Goal: Task Accomplishment & Management: Use online tool/utility

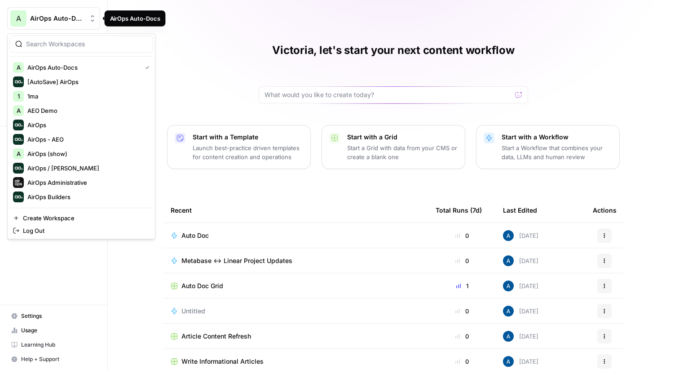
click at [69, 16] on span "AirOps Auto-Docs" at bounding box center [57, 18] width 54 height 9
click at [82, 41] on input "search" at bounding box center [86, 44] width 121 height 9
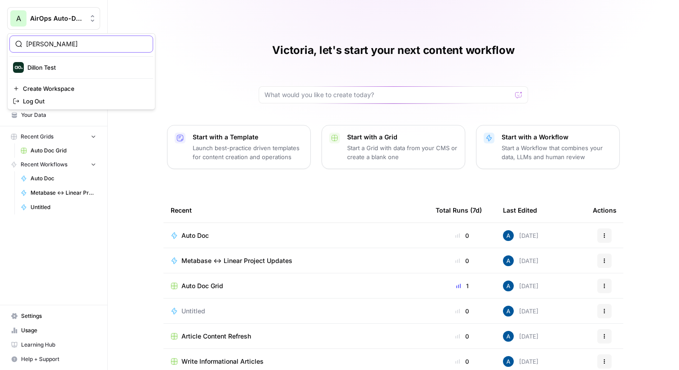
type input "dill"
click at [67, 66] on span "Dillon Test" at bounding box center [86, 67] width 119 height 9
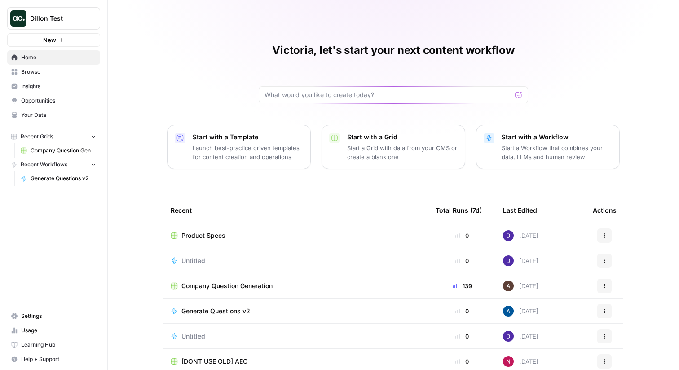
click at [67, 85] on span "Insights" at bounding box center [58, 86] width 75 height 8
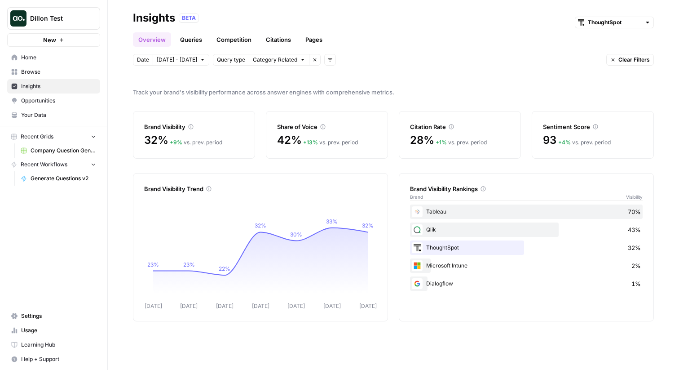
click at [66, 101] on span "Opportunities" at bounding box center [58, 101] width 75 height 8
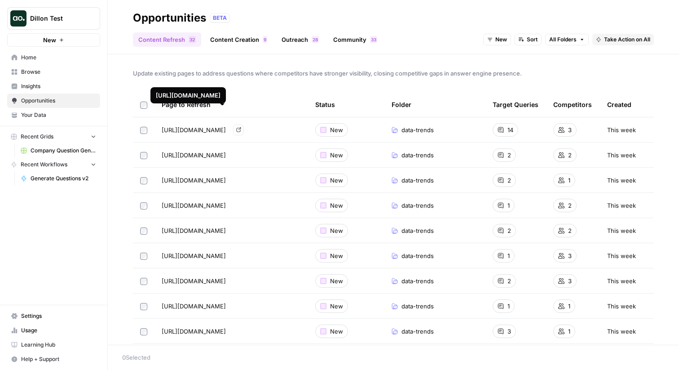
click at [240, 36] on link "Content Creation 9" at bounding box center [239, 39] width 68 height 14
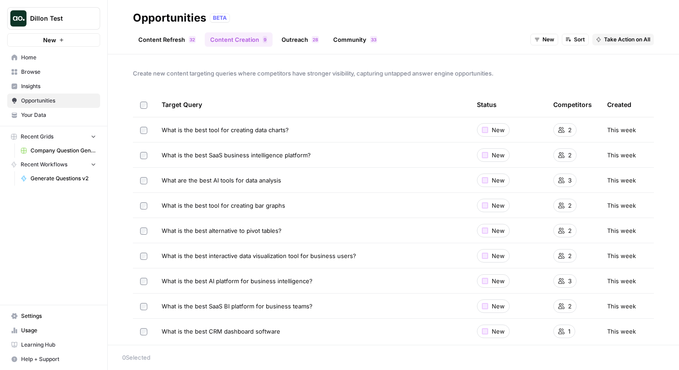
click at [297, 37] on link "Outreach 8 2" at bounding box center [300, 39] width 48 height 14
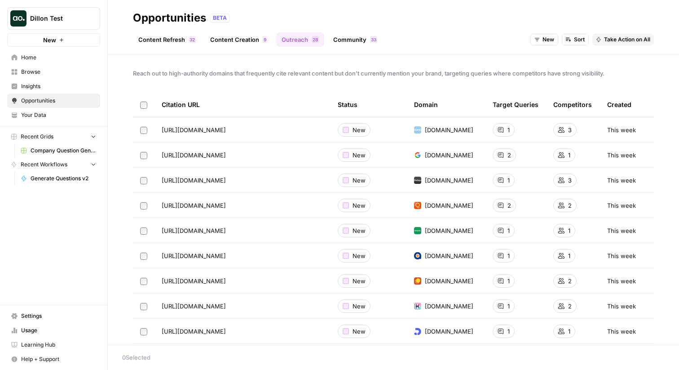
click at [341, 41] on link "Community 3 3" at bounding box center [355, 39] width 55 height 14
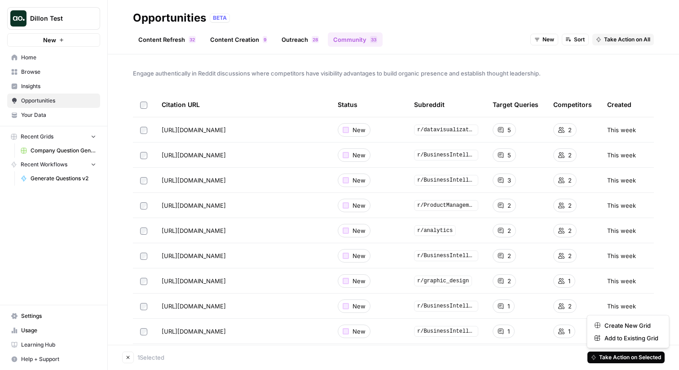
click at [609, 360] on span "Take Action on Selected" at bounding box center [630, 357] width 62 height 8
click at [424, 33] on div "Content Refresh 2 3 Content Creation 9 Outreach 8 2 Community 3 3 New Sort Take…" at bounding box center [393, 36] width 521 height 22
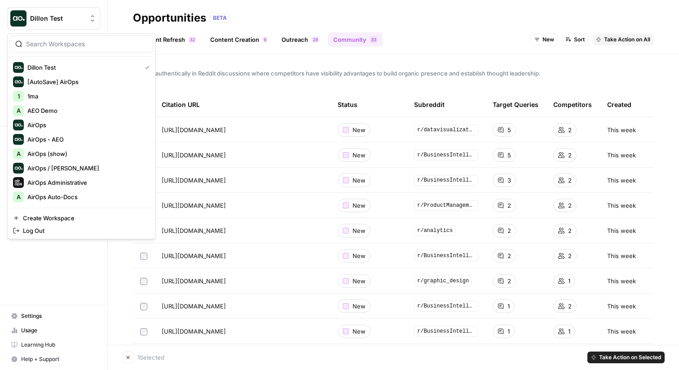
click at [68, 13] on button "Dillon Test" at bounding box center [53, 18] width 93 height 22
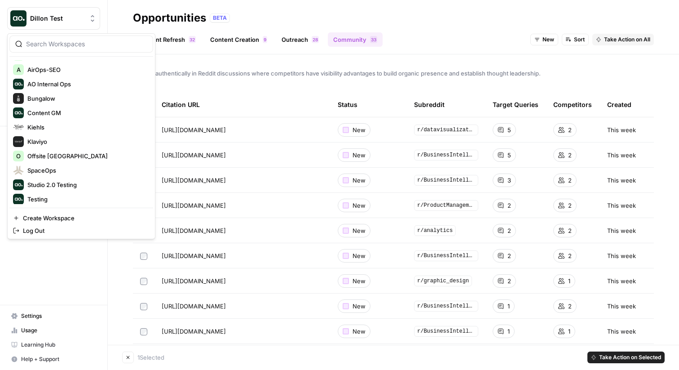
scroll to position [244, 0]
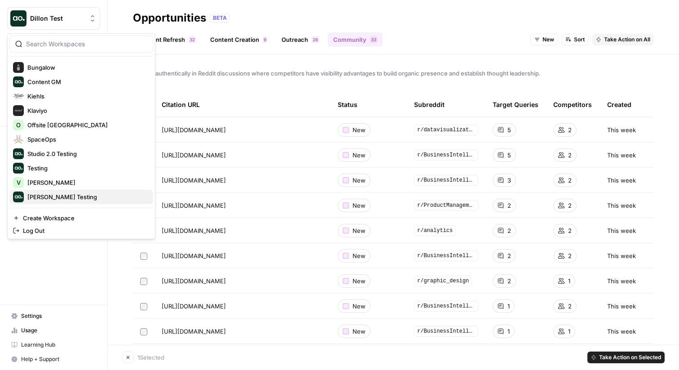
click at [48, 193] on span "Vicky Testing" at bounding box center [86, 196] width 119 height 9
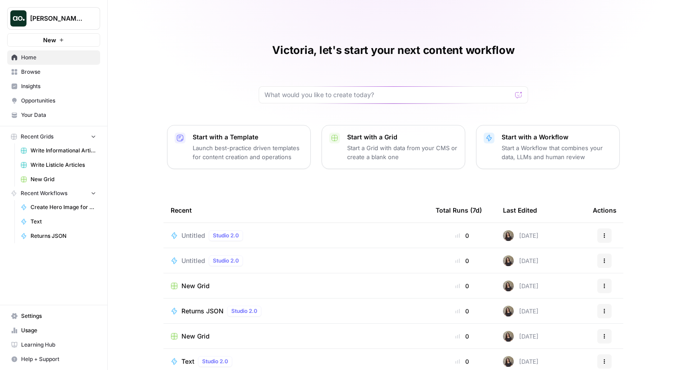
click at [73, 86] on span "Insights" at bounding box center [58, 86] width 75 height 8
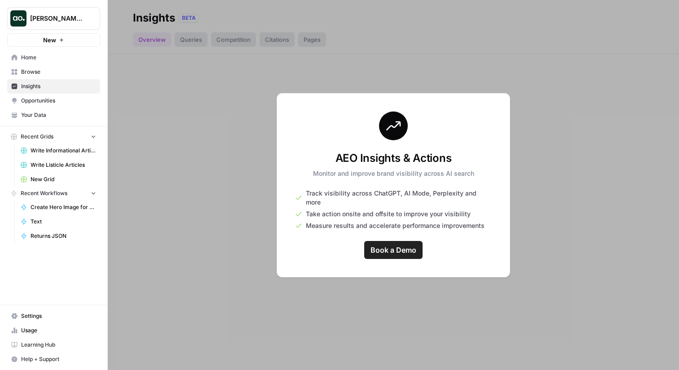
click at [63, 17] on span "[PERSON_NAME] Testing" at bounding box center [57, 18] width 54 height 9
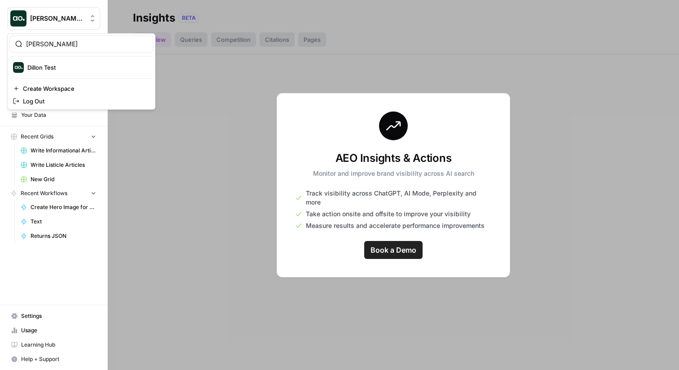
type input "dill"
click at [51, 73] on button "Dillon Test" at bounding box center [81, 67] width 144 height 14
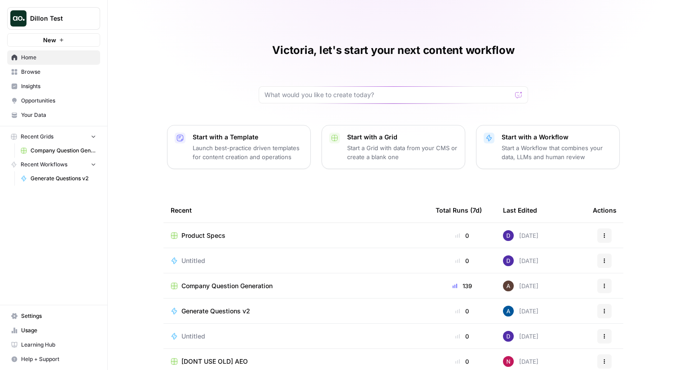
click at [74, 17] on span "Dillon Test" at bounding box center [57, 18] width 54 height 9
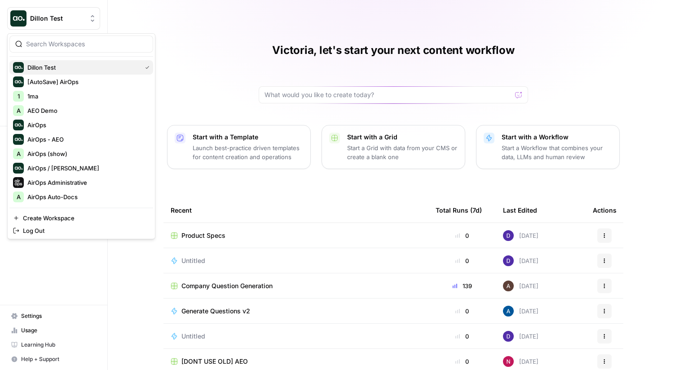
click at [69, 66] on span "Dillon Test" at bounding box center [82, 67] width 110 height 9
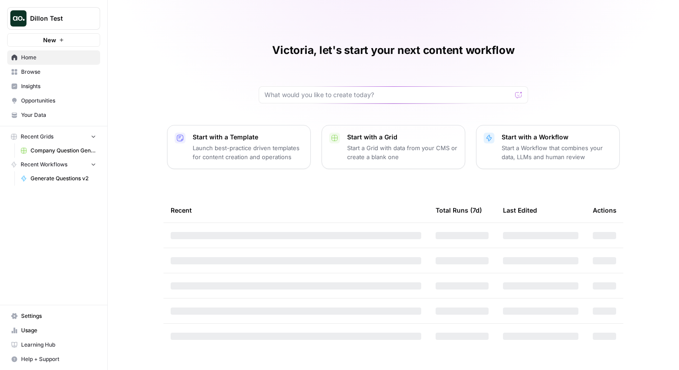
click at [53, 102] on span "Opportunities" at bounding box center [58, 101] width 75 height 8
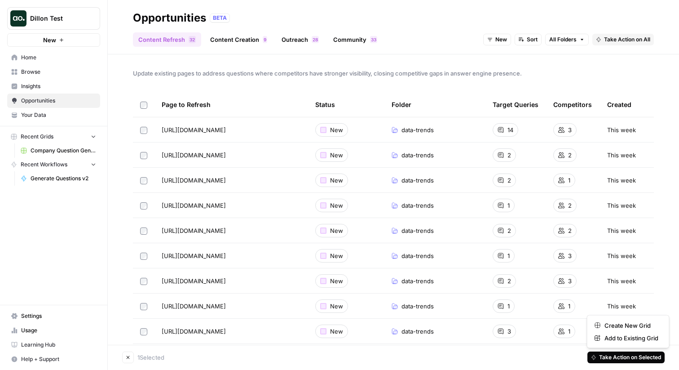
click at [600, 361] on span "Take Action on Selected" at bounding box center [630, 357] width 62 height 8
click at [615, 325] on span "Create New Grid" at bounding box center [631, 325] width 54 height 9
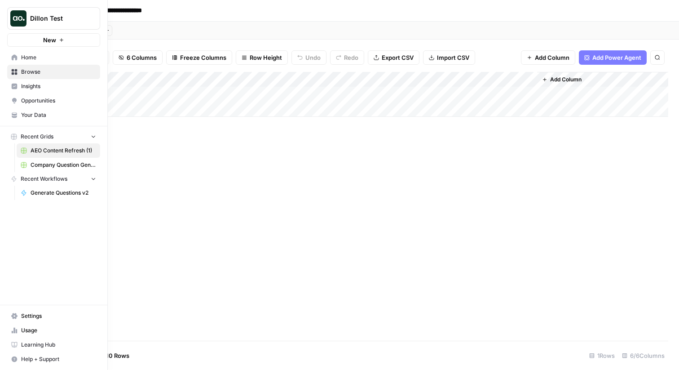
click at [34, 104] on span "Opportunities" at bounding box center [58, 101] width 75 height 8
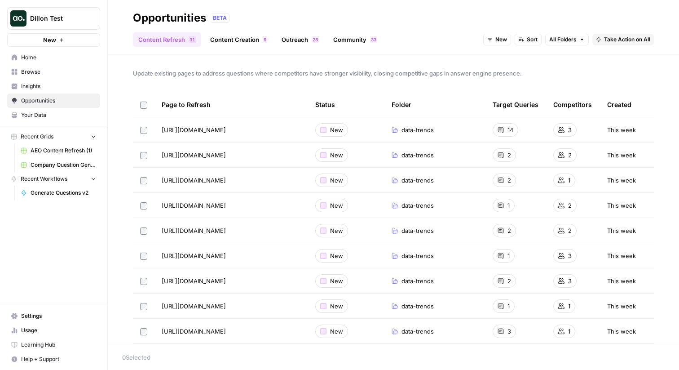
click at [234, 44] on link "Content Creation 9" at bounding box center [239, 39] width 68 height 14
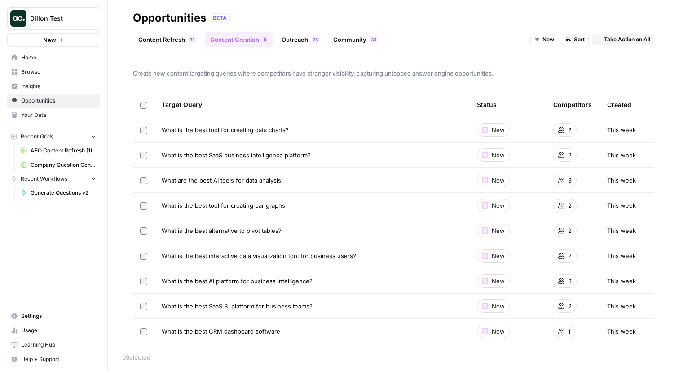
click at [295, 41] on link "Outreach 8 2" at bounding box center [300, 39] width 48 height 14
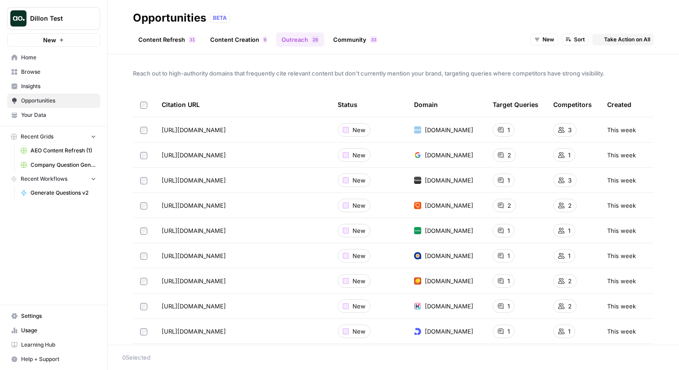
click at [169, 43] on link "Content Refresh 1 3" at bounding box center [167, 39] width 68 height 14
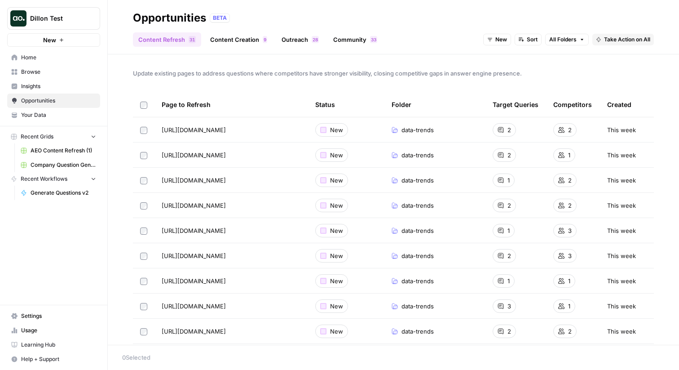
click at [349, 34] on link "Community 3 3" at bounding box center [355, 39] width 55 height 14
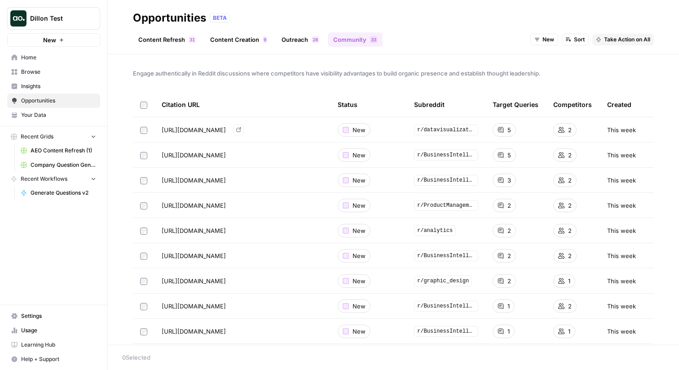
click at [308, 135] on td "[URL][DOMAIN_NAME] Go to page" at bounding box center [242, 129] width 176 height 25
click at [244, 133] on link "Go to page" at bounding box center [238, 129] width 11 height 11
click at [164, 79] on div "Engage authentically in Reddit discussions where competitors have visibility ad…" at bounding box center [393, 199] width 571 height 290
click at [166, 37] on link "Content Refresh 1 3" at bounding box center [167, 39] width 68 height 14
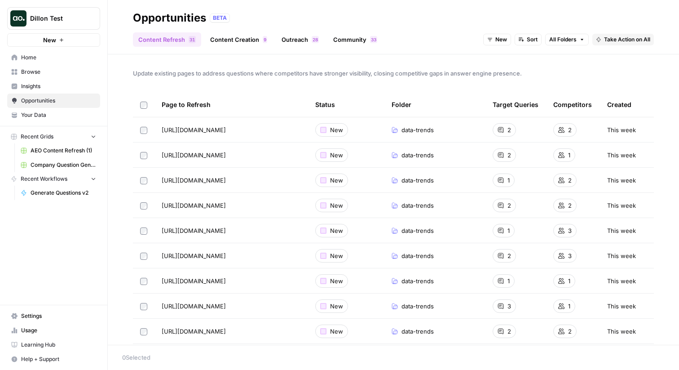
click at [173, 67] on div "Update existing pages to address questions where competitors have stronger visi…" at bounding box center [393, 199] width 571 height 290
copy span "Update existing pages to address questions where competitors have stronger visi…"
